Goal: Task Accomplishment & Management: Manage account settings

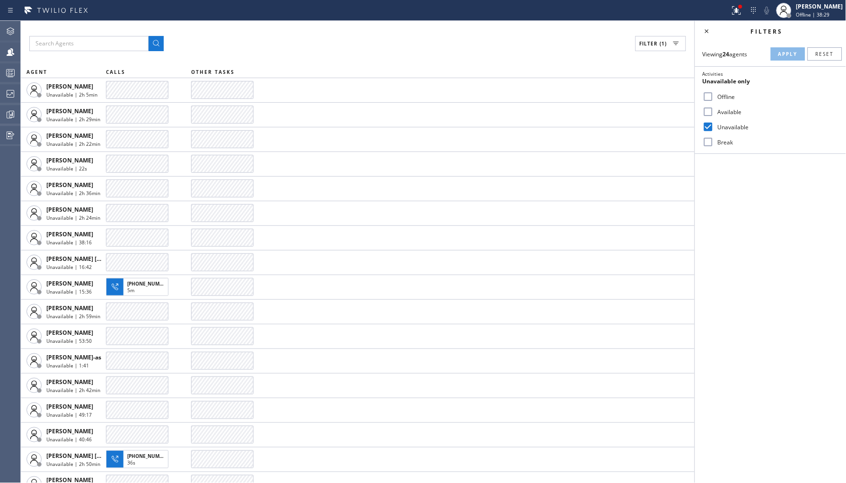
click at [721, 141] on label "Break" at bounding box center [776, 142] width 124 height 8
click at [714, 141] on input "Break" at bounding box center [708, 141] width 11 height 11
checkbox input "true"
click at [725, 125] on label "Unavailable" at bounding box center [776, 127] width 124 height 8
click at [714, 125] on input "Unavailable" at bounding box center [708, 126] width 11 height 11
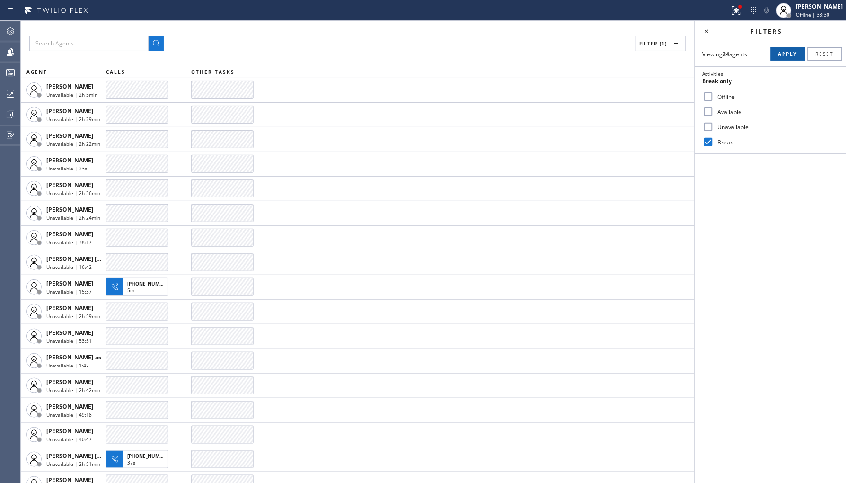
click at [785, 53] on span "Apply" at bounding box center [787, 54] width 19 height 7
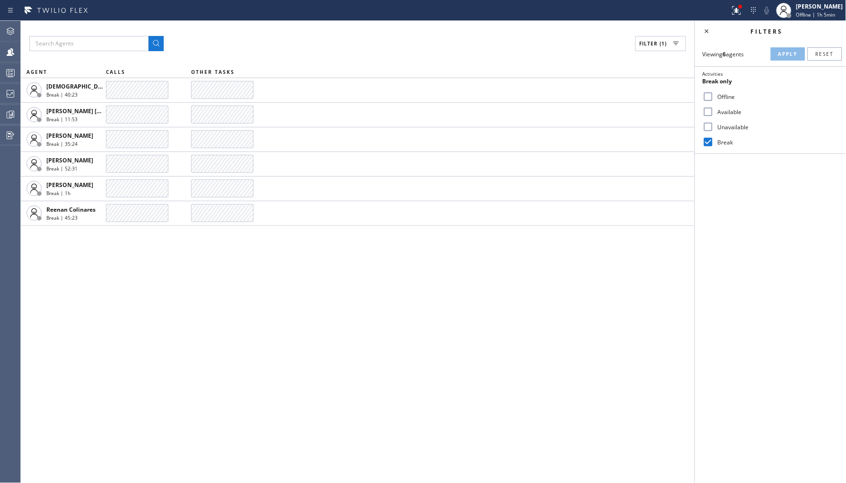
click at [712, 128] on input "Unavailable" at bounding box center [708, 126] width 11 height 11
checkbox input "true"
click at [720, 146] on div "Break" at bounding box center [770, 141] width 151 height 15
click at [724, 142] on label "Break" at bounding box center [776, 142] width 124 height 8
click at [714, 142] on input "Break" at bounding box center [708, 141] width 11 height 11
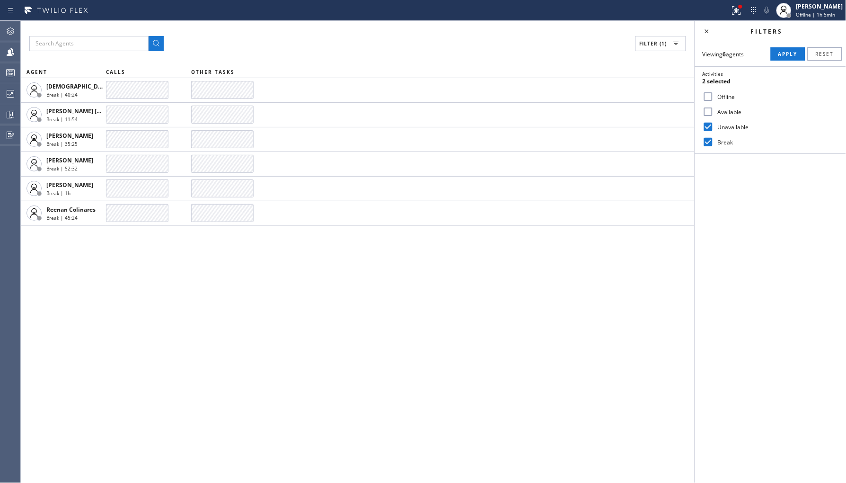
checkbox input "false"
click at [788, 50] on button "Apply" at bounding box center [788, 53] width 35 height 13
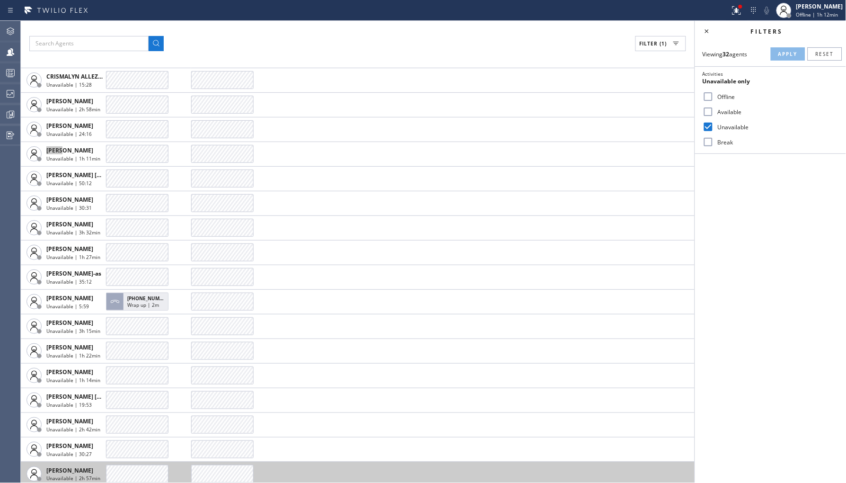
scroll to position [232, 0]
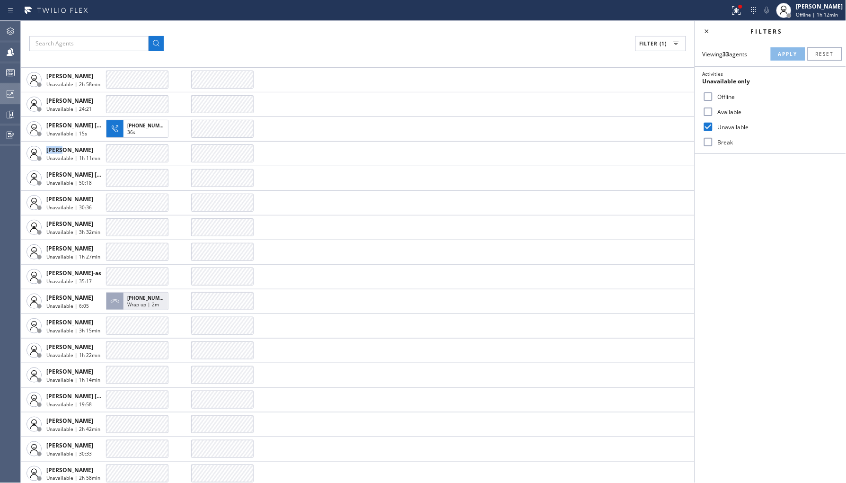
click at [7, 91] on icon at bounding box center [11, 94] width 8 height 8
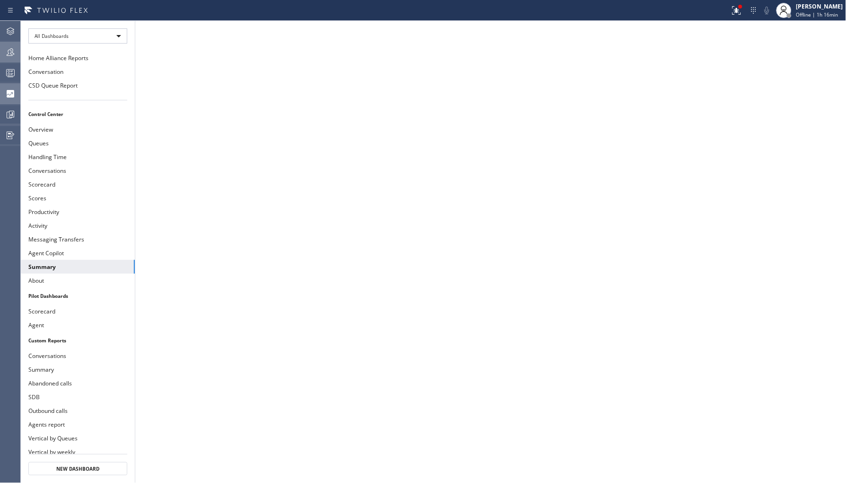
click at [10, 57] on icon at bounding box center [10, 51] width 11 height 11
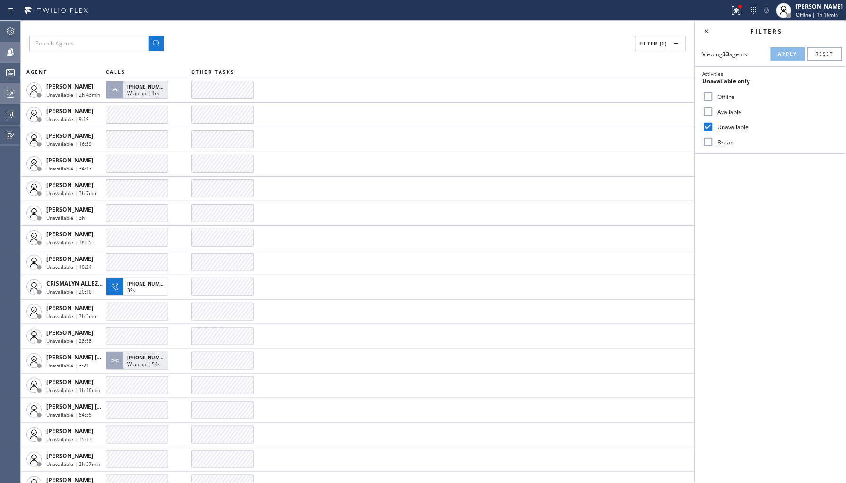
click at [12, 90] on icon at bounding box center [10, 93] width 11 height 11
